Goal: Browse casually

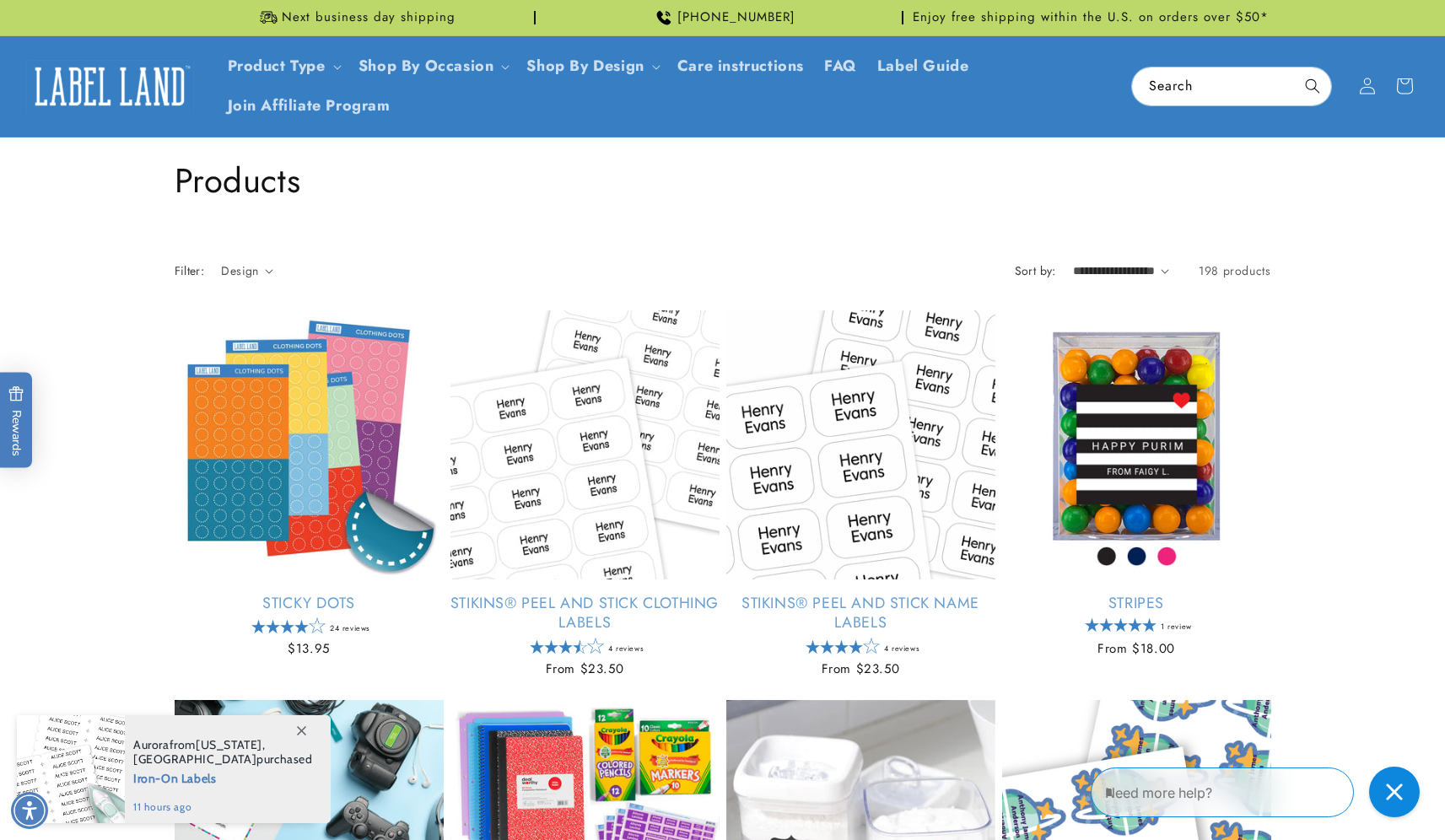
scroll to position [2044, 0]
